Goal: Task Accomplishment & Management: Use online tool/utility

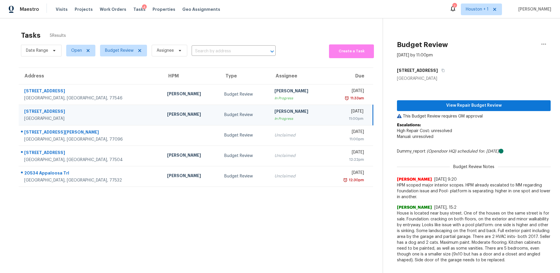
click at [247, 207] on section "Tasks 5 Results Date Range Open Budget Review Assignee ​ Create a Task Address …" at bounding box center [195, 159] width 373 height 263
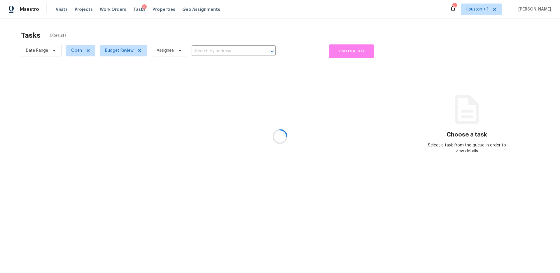
click at [291, 153] on div at bounding box center [280, 136] width 560 height 273
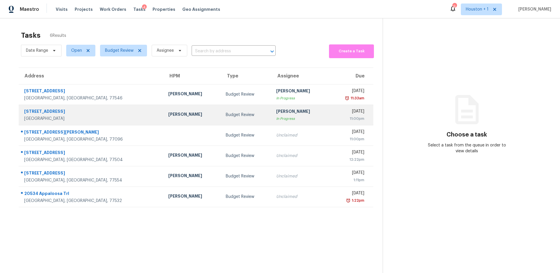
click at [226, 115] on div "Budget Review" at bounding box center [246, 115] width 41 height 6
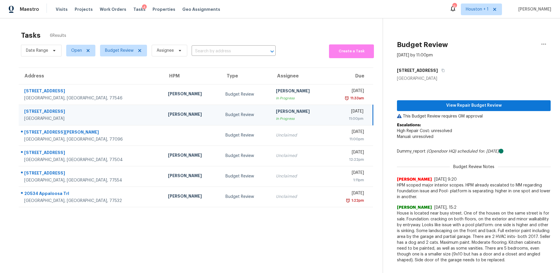
click at [422, 97] on div "View Repair Budget Review This Budget Review requires GM approval Escalations: …" at bounding box center [474, 173] width 154 height 184
click at [418, 106] on span "View Repair Budget Review" at bounding box center [474, 105] width 144 height 7
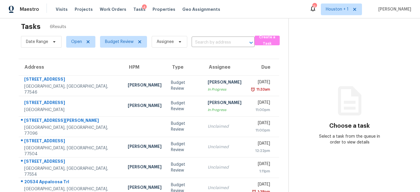
scroll to position [20, 0]
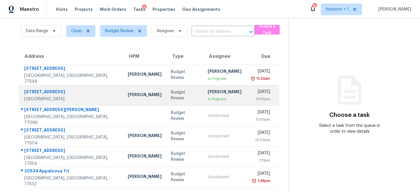
click at [255, 97] on div "11:00pm" at bounding box center [260, 99] width 19 height 6
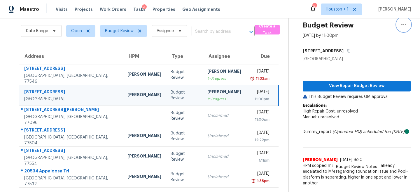
click at [406, 20] on button "button" at bounding box center [404, 25] width 14 height 14
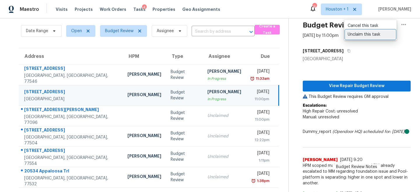
click at [377, 35] on div "Unclaim this task" at bounding box center [371, 35] width 46 height 6
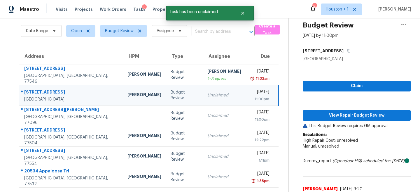
click at [285, 64] on div "Address HPM Type Assignee Due 2207 Pilgrims Point Dr Friendswood, TX, 77546 Nav…" at bounding box center [148, 117] width 279 height 139
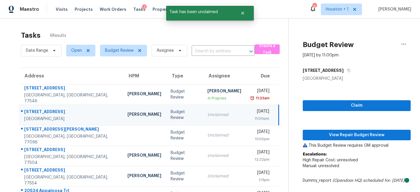
scroll to position [1, 0]
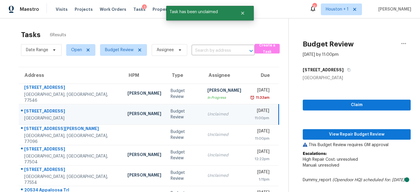
click at [285, 66] on section "Tasks 6 Results Date Range Open Budget Review Assignee ​ Create a Task Address …" at bounding box center [148, 175] width 279 height 296
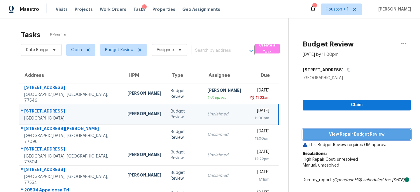
click at [359, 134] on span "View Repair Budget Review" at bounding box center [357, 134] width 99 height 7
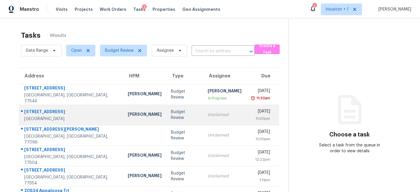
scroll to position [20, 0]
